Goal: Task Accomplishment & Management: Complete application form

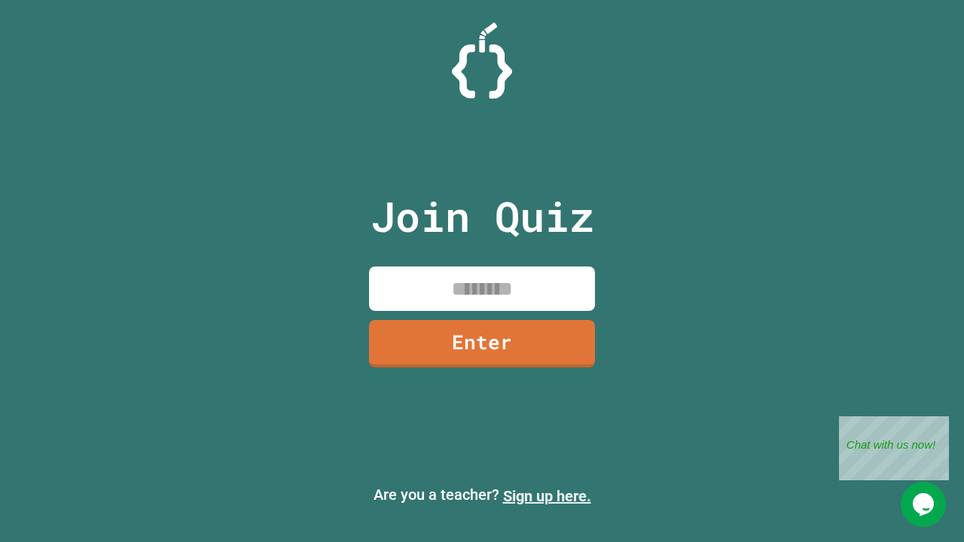
click at [547, 496] on link "Sign up here." at bounding box center [547, 496] width 88 height 18
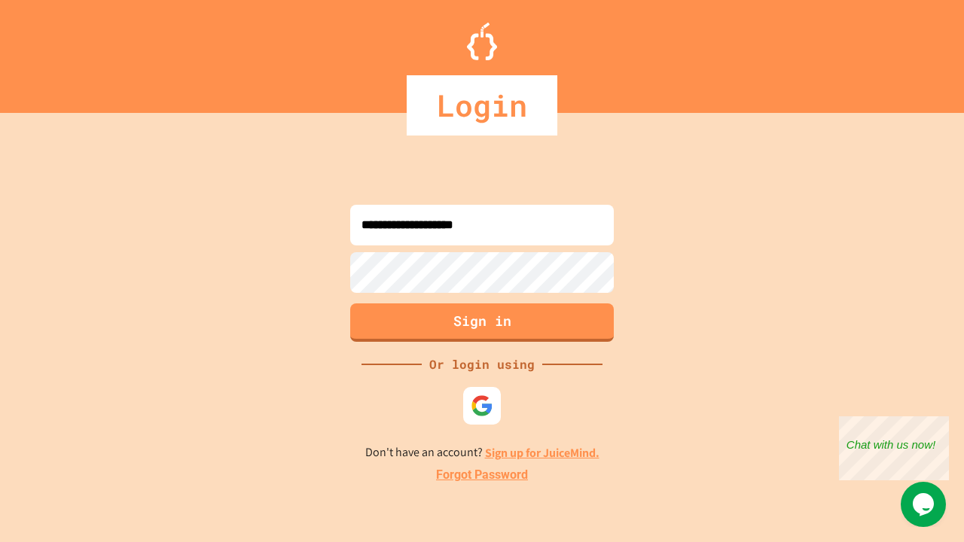
type input "**********"
